Goal: Task Accomplishment & Management: Complete application form

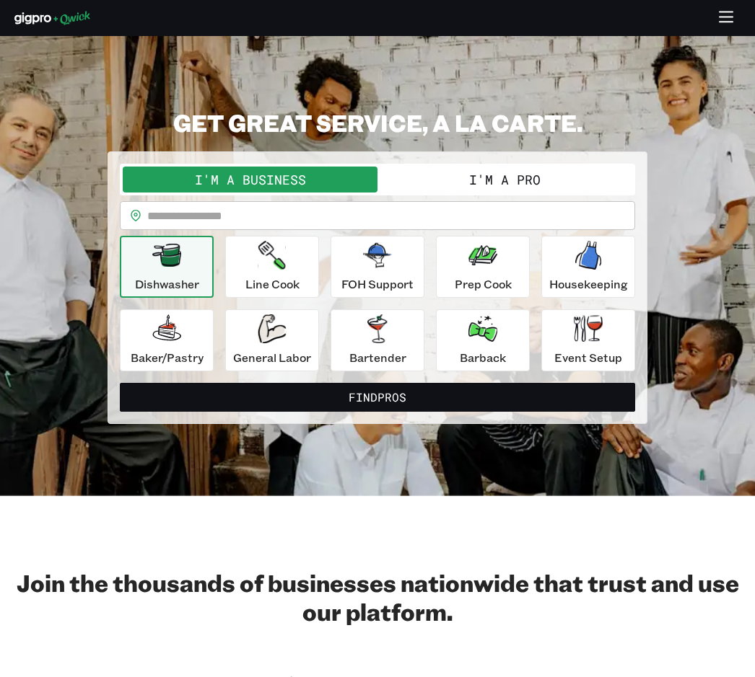
click at [558, 168] on button "I'm a Pro" at bounding box center [504, 180] width 255 height 26
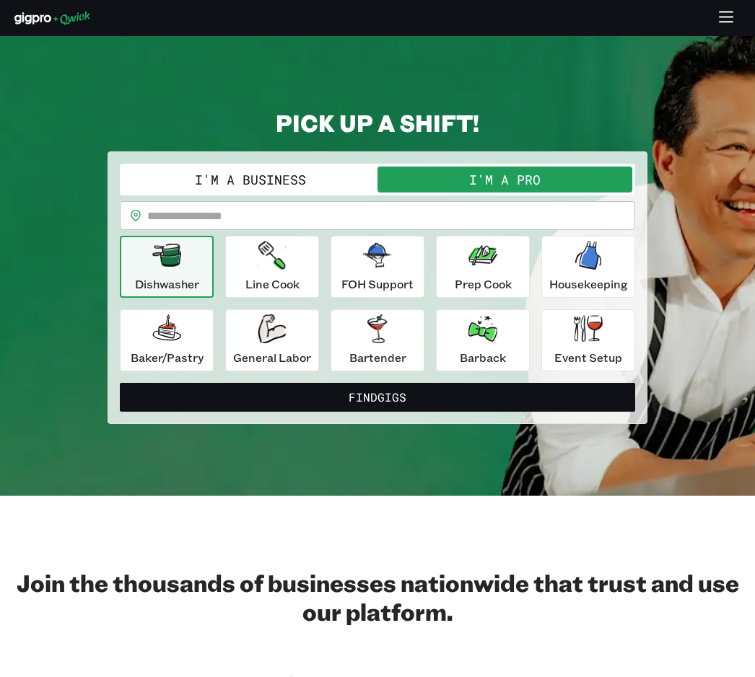
click at [393, 409] on button "Find Gigs" at bounding box center [377, 397] width 515 height 29
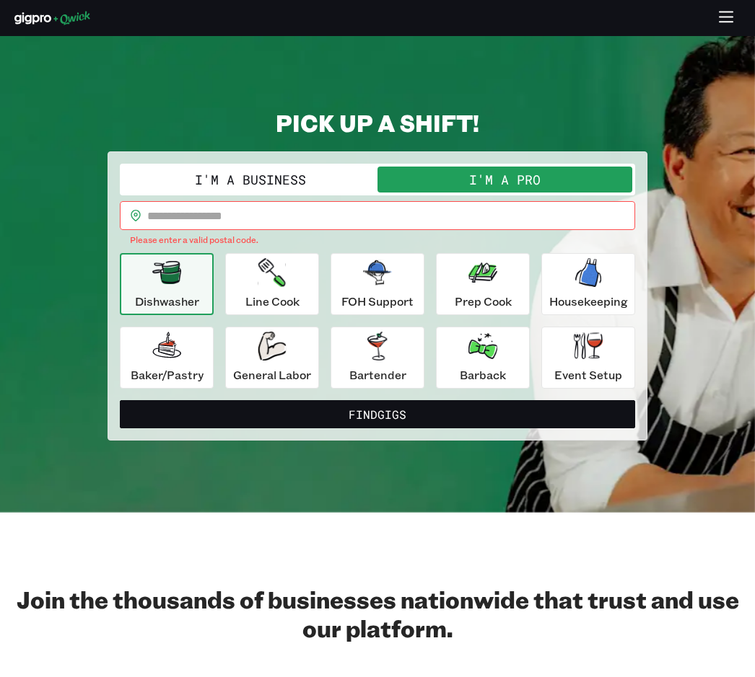
click at [381, 413] on button "Find Gigs" at bounding box center [377, 414] width 515 height 29
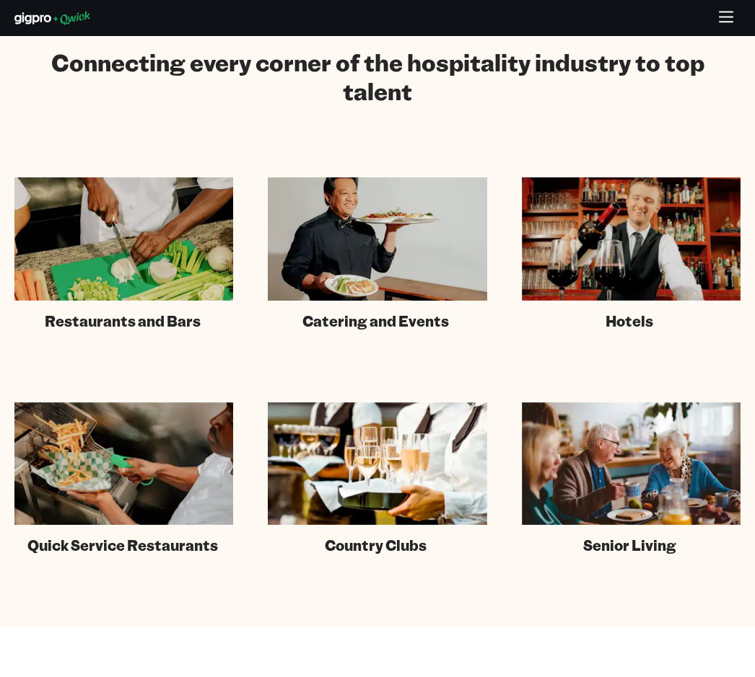
click at [641, 164] on div "Connecting every corner of the hospitality industry to top talent Restaurants a…" at bounding box center [377, 301] width 726 height 507
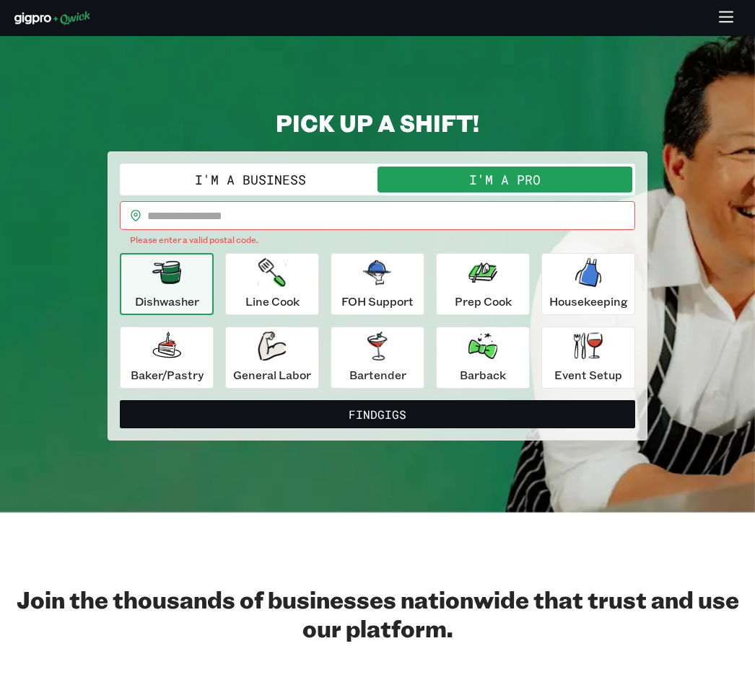
click at [366, 412] on button "Find Gigs" at bounding box center [377, 414] width 515 height 29
click at [593, 344] on icon "button" at bounding box center [587, 346] width 29 height 27
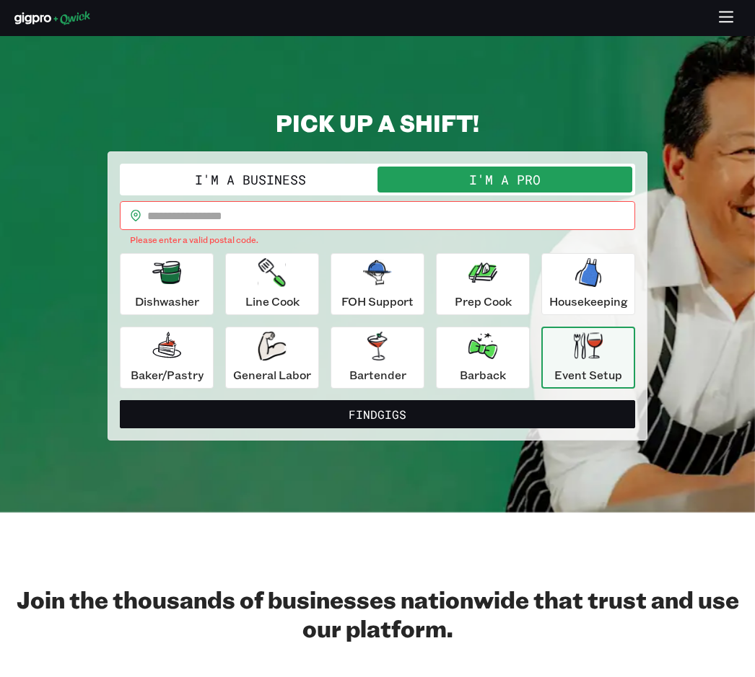
click at [380, 422] on button "Find Gigs" at bounding box center [377, 414] width 515 height 29
click at [558, 183] on button "I'm a Pro" at bounding box center [504, 180] width 255 height 26
click at [578, 168] on button "I'm a Pro" at bounding box center [504, 180] width 255 height 26
click at [730, 14] on icon "button" at bounding box center [726, 18] width 17 height 17
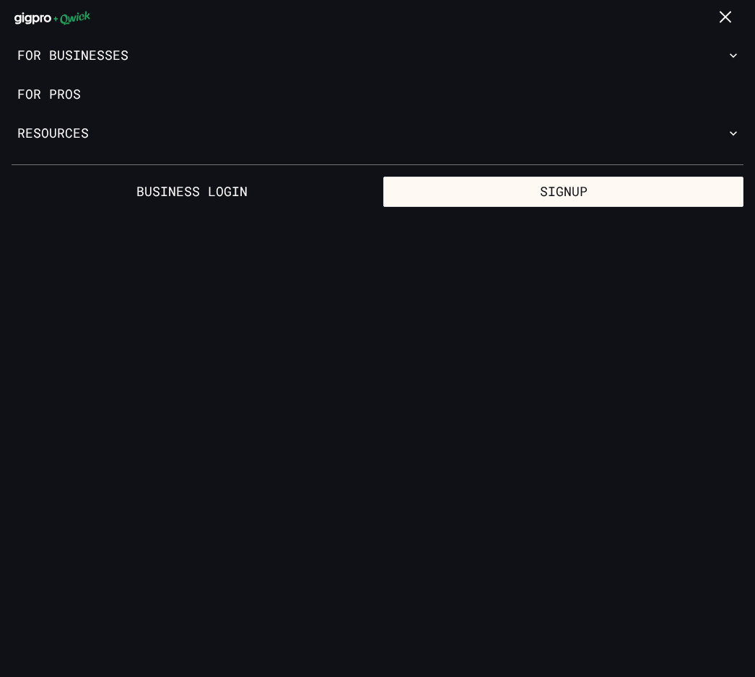
click at [571, 198] on button "Signup" at bounding box center [563, 192] width 360 height 30
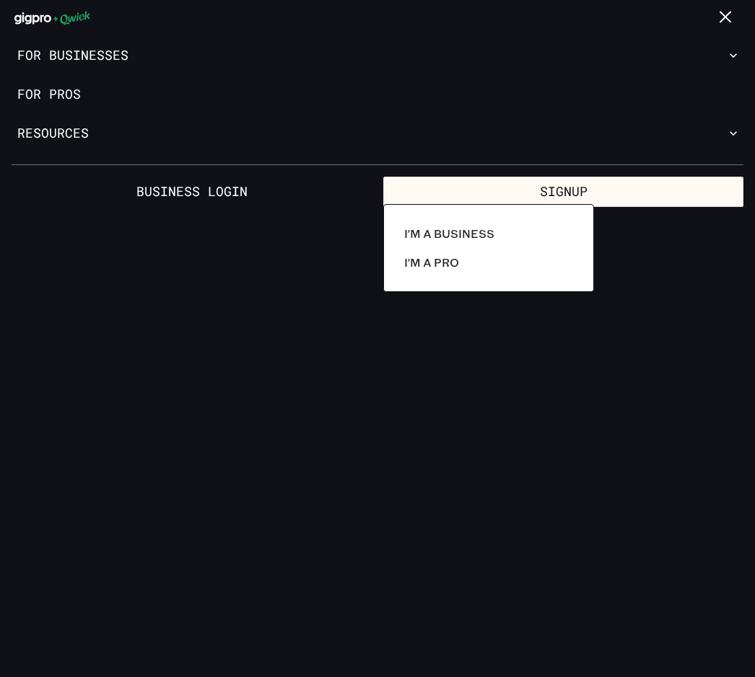
click at [461, 270] on link "I'm a Pro" at bounding box center [488, 262] width 180 height 29
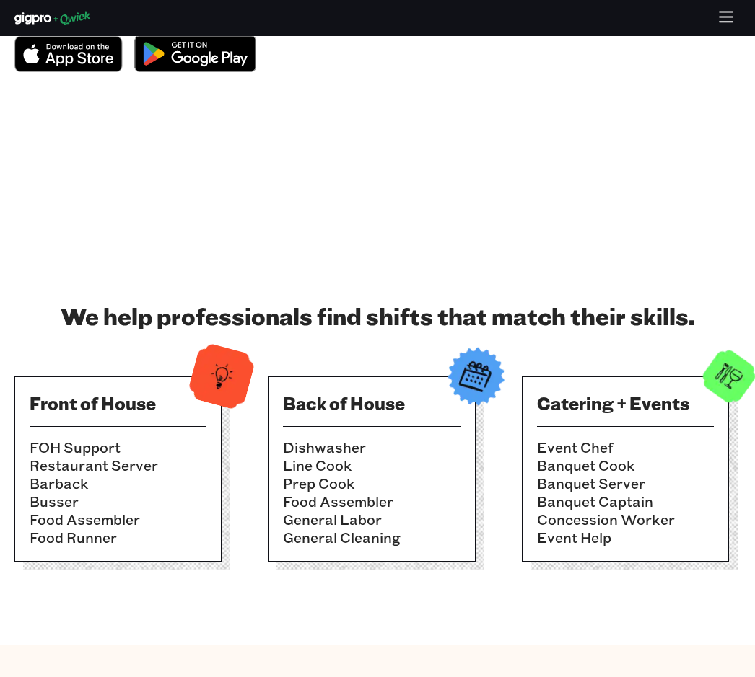
scroll to position [275, 0]
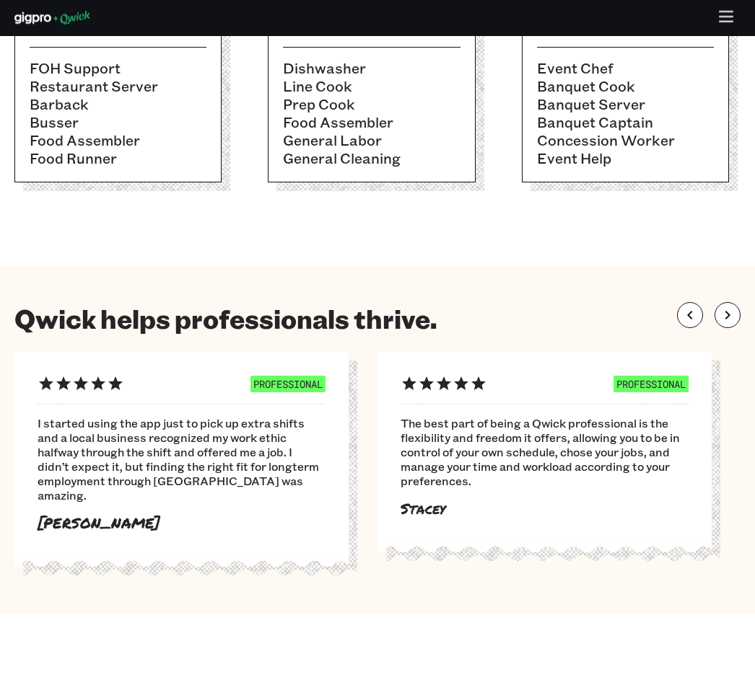
click at [482, 209] on section "We help professionals find shifts that match their skills. Front of House FOH S…" at bounding box center [377, 59] width 755 height 416
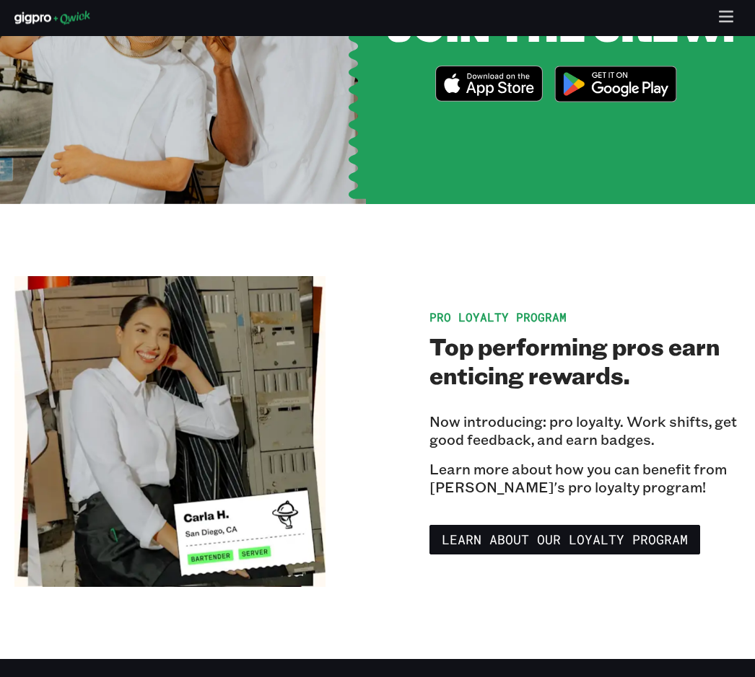
scroll to position [1977, 0]
